Goal: Information Seeking & Learning: Learn about a topic

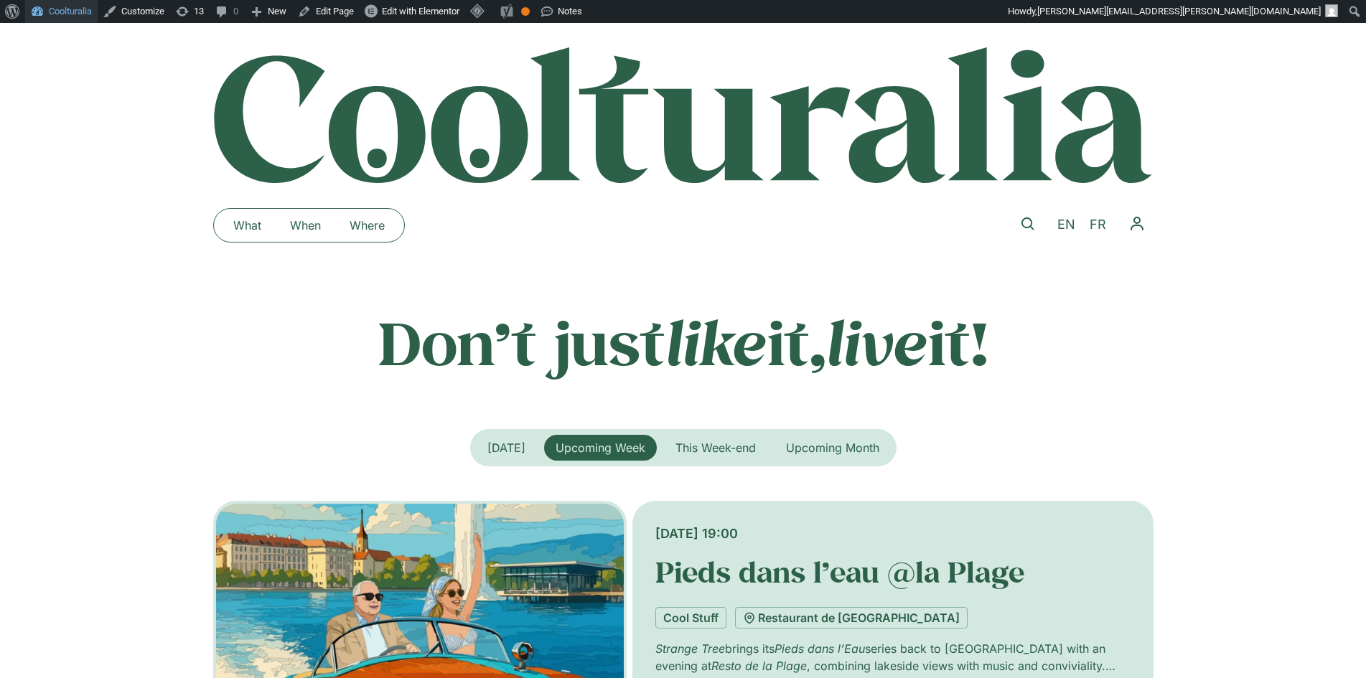
click at [53, 9] on link "Coolturalia" at bounding box center [61, 11] width 72 height 23
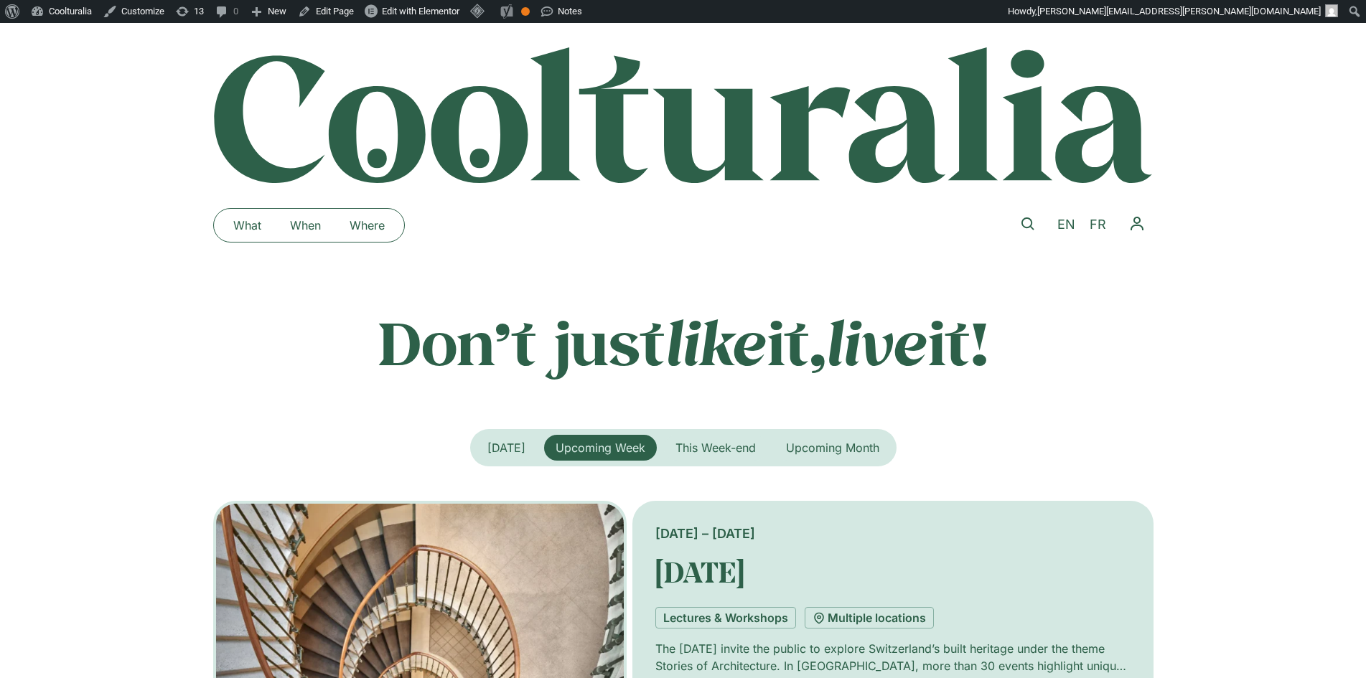
click at [136, 324] on div "Don’t just like it, live it!" at bounding box center [683, 342] width 1366 height 72
click at [103, 169] on div at bounding box center [683, 115] width 1366 height 138
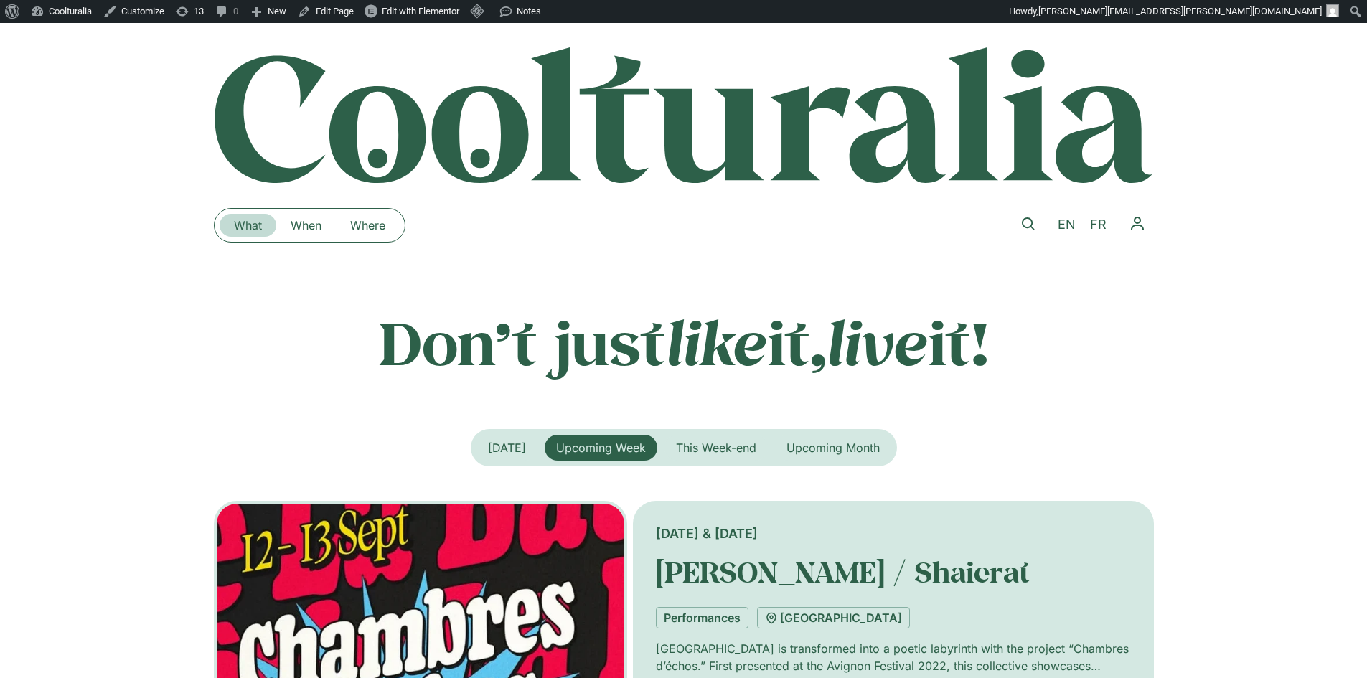
click at [248, 230] on link "What" at bounding box center [248, 225] width 57 height 23
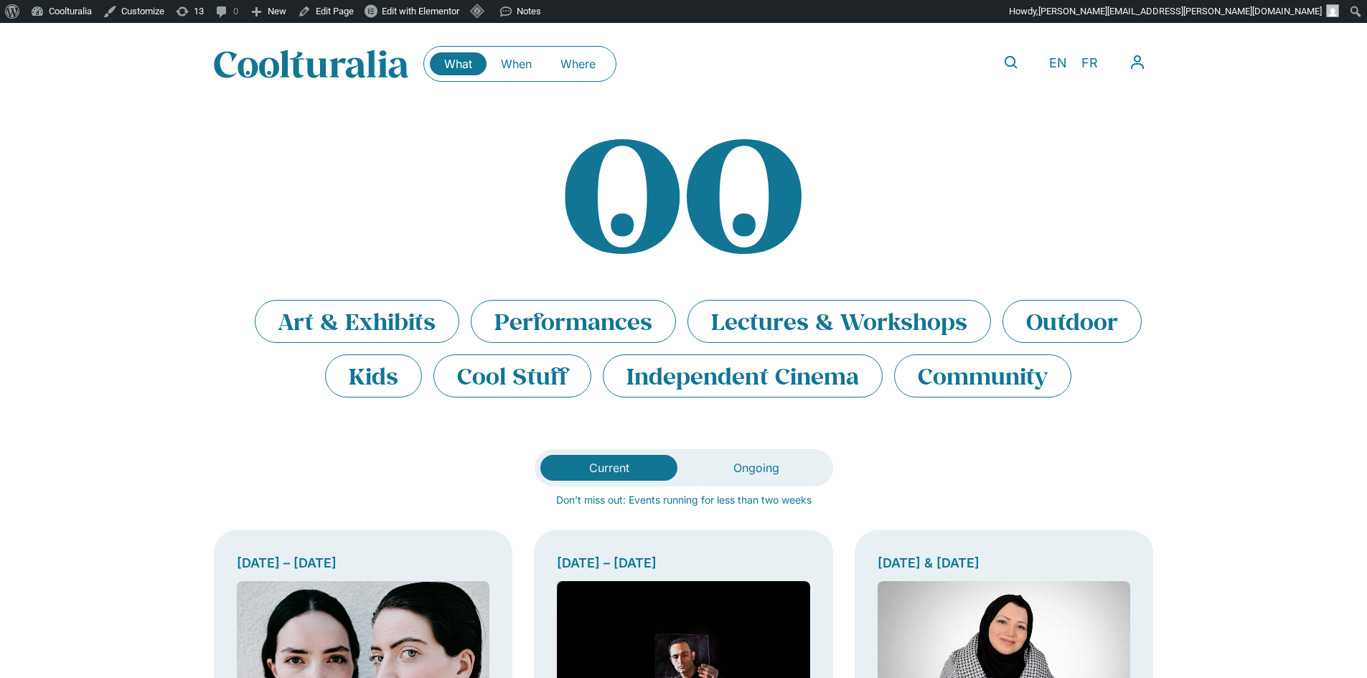
click at [517, 75] on div "What When Where What When Where" at bounding box center [519, 64] width 193 height 36
click at [520, 65] on link "When" at bounding box center [517, 63] width 60 height 23
